Goal: Register for event/course

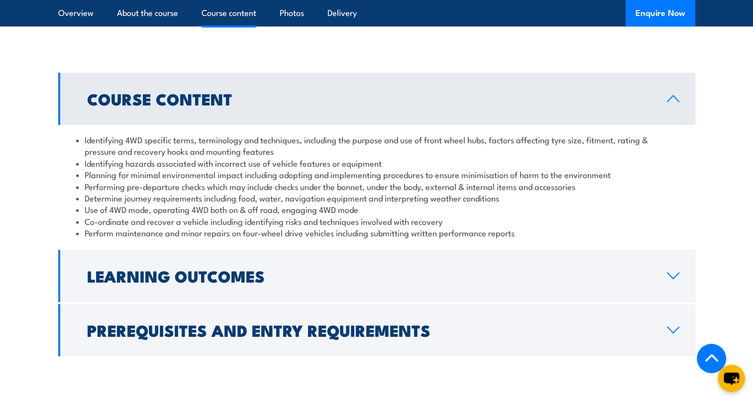
scroll to position [846, 0]
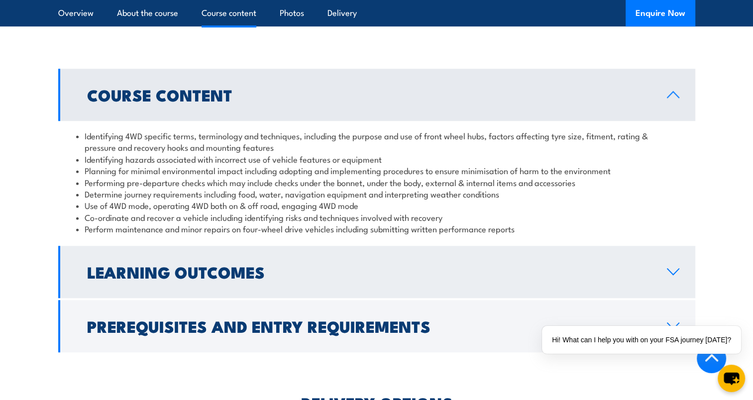
click at [300, 267] on h2 "Learning Outcomes" at bounding box center [369, 272] width 564 height 14
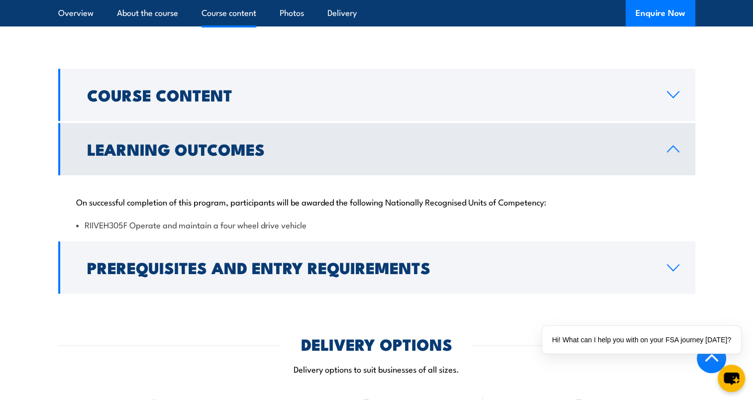
click at [295, 151] on h2 "Learning Outcomes" at bounding box center [369, 149] width 564 height 14
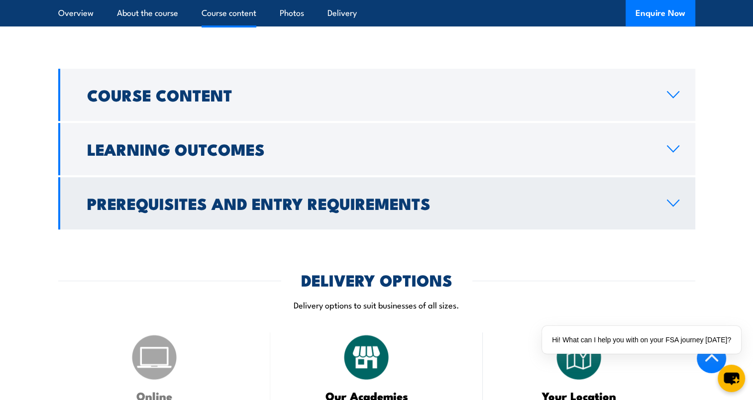
click at [315, 220] on link "Prerequisites and Entry Requirements" at bounding box center [376, 203] width 637 height 52
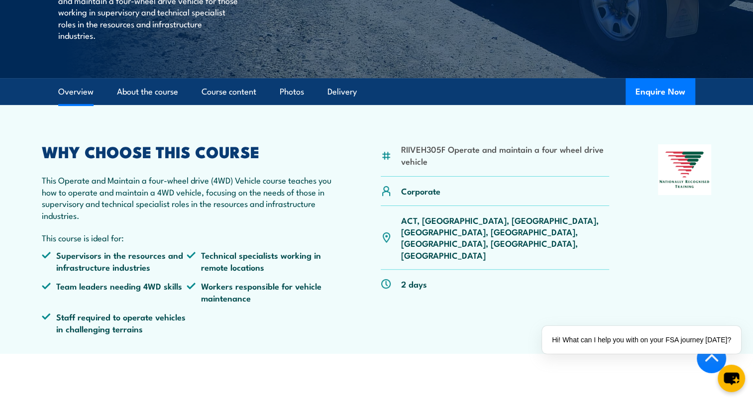
scroll to position [257, 0]
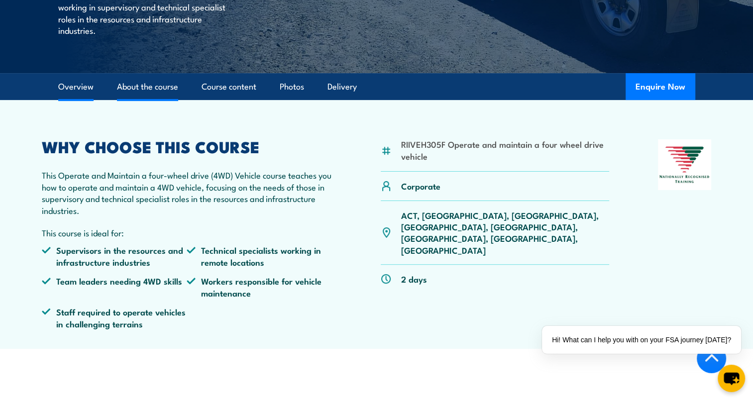
click at [162, 92] on link "About the course" at bounding box center [147, 87] width 61 height 26
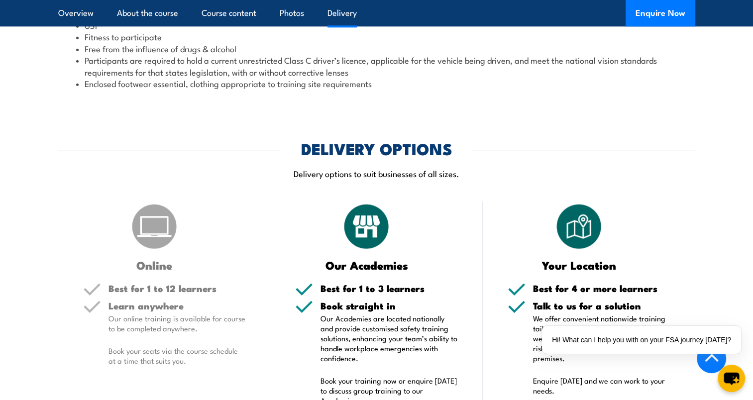
scroll to position [1234, 0]
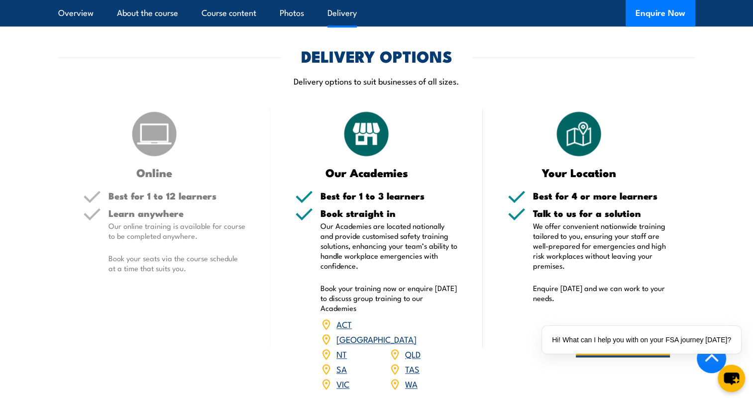
click at [409, 378] on link "WA" at bounding box center [411, 384] width 12 height 12
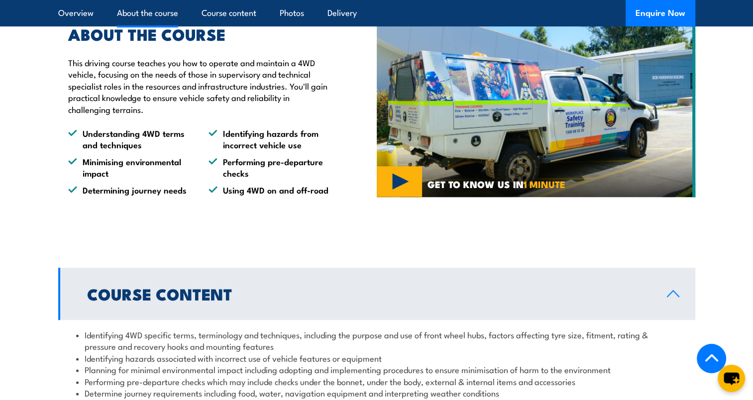
scroll to position [796, 0]
